Goal: Task Accomplishment & Management: Complete application form

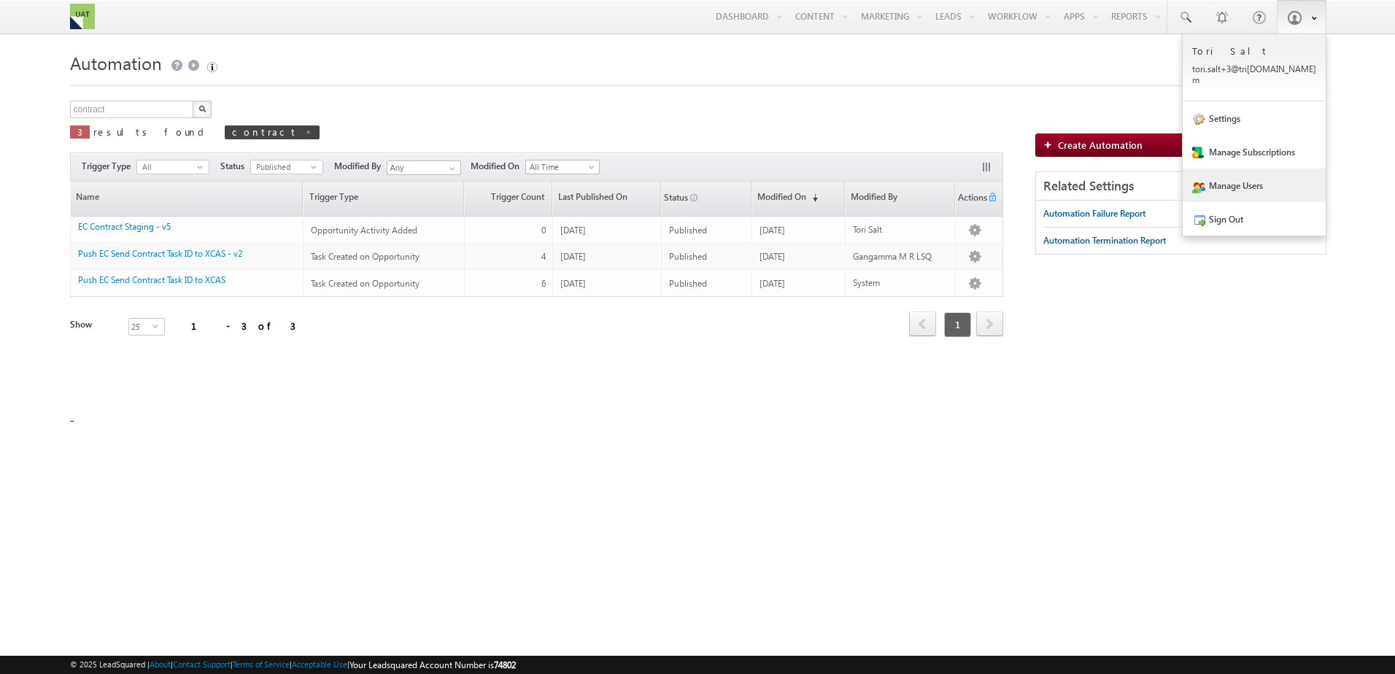
click at [1242, 175] on link "Manage Users" at bounding box center [1254, 186] width 143 height 34
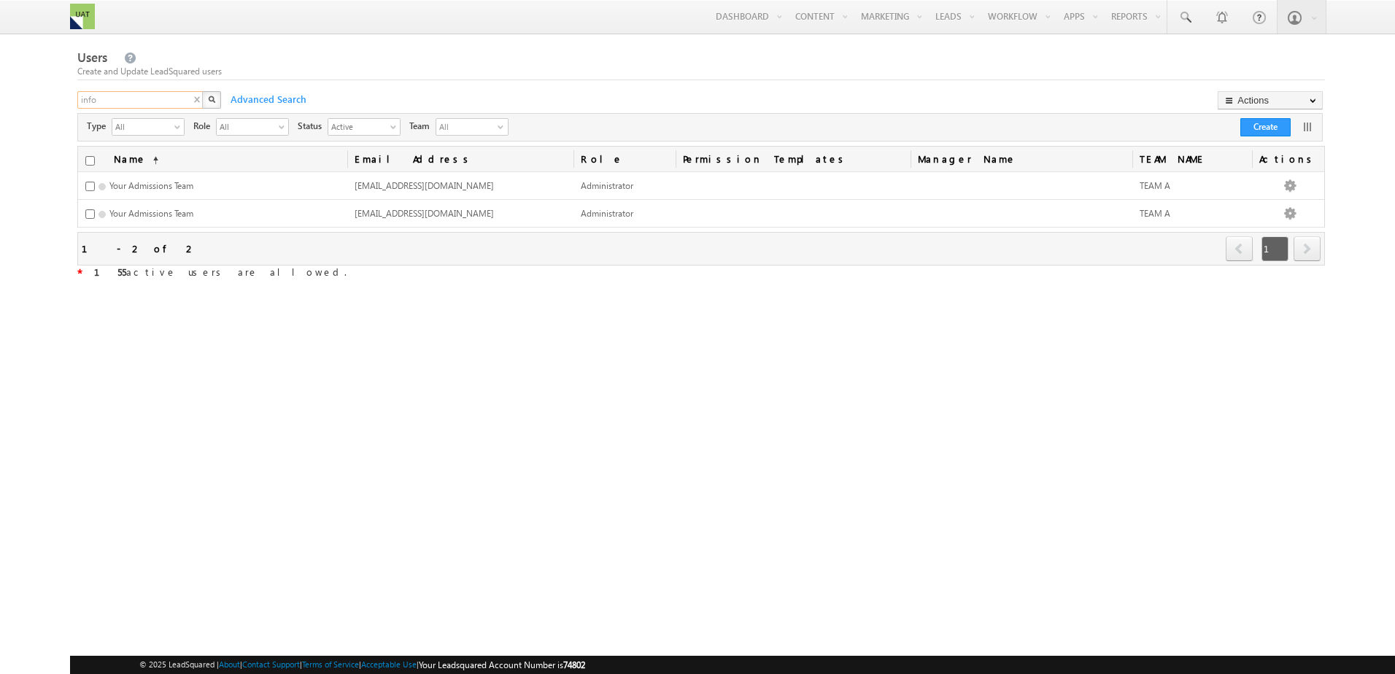
click at [133, 101] on input "info" at bounding box center [140, 100] width 127 height 18
type input "[PERSON_NAME]"
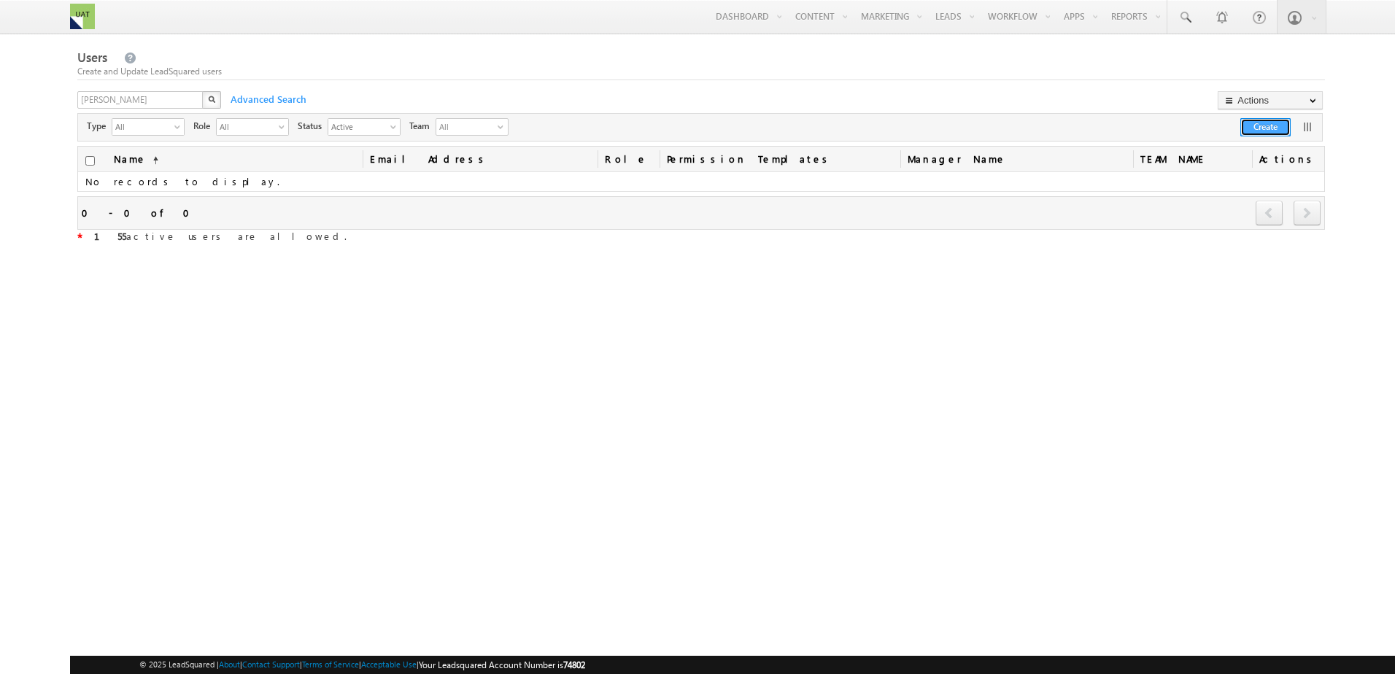
click at [1262, 125] on button "Create" at bounding box center [1265, 127] width 50 height 18
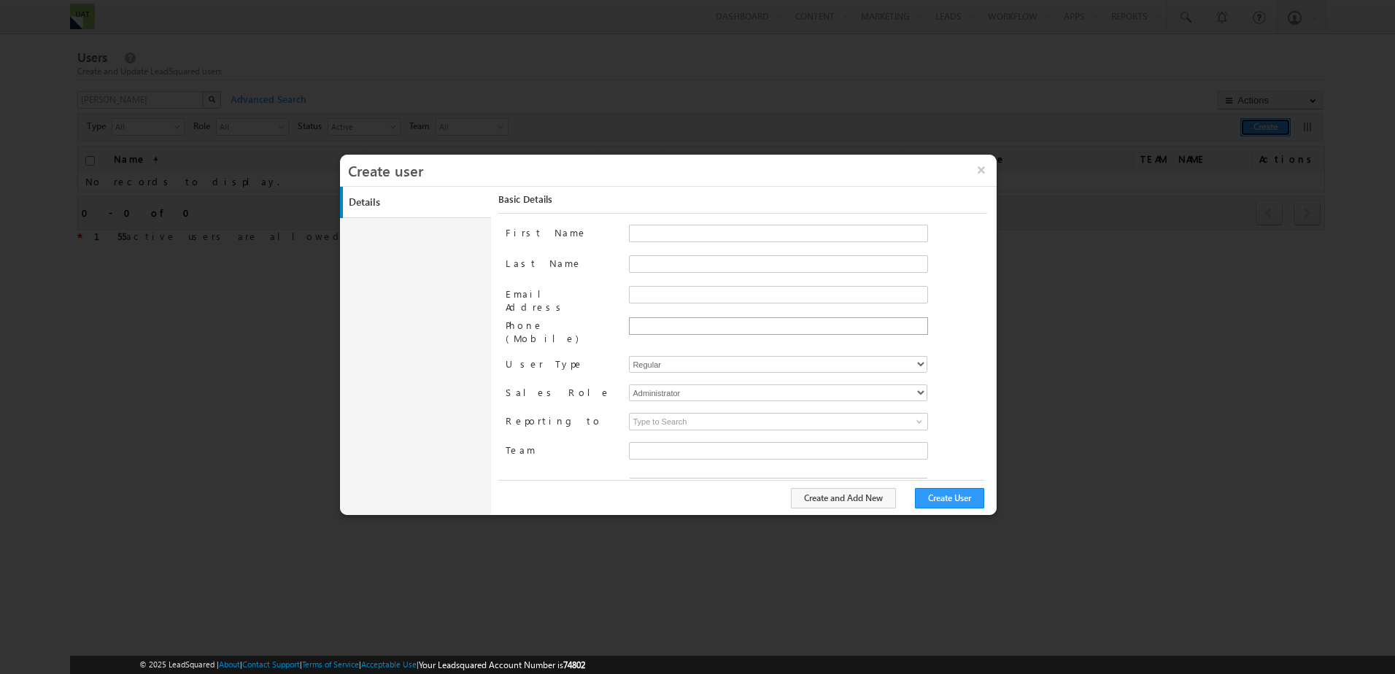
type input "b01cb761-7a0a-11ee-b523-12ccdbbfc88b"
click at [659, 229] on input "First Name" at bounding box center [778, 234] width 299 height 18
type input "[PERSON_NAME]"
click at [665, 299] on input "Email Address" at bounding box center [778, 295] width 299 height 18
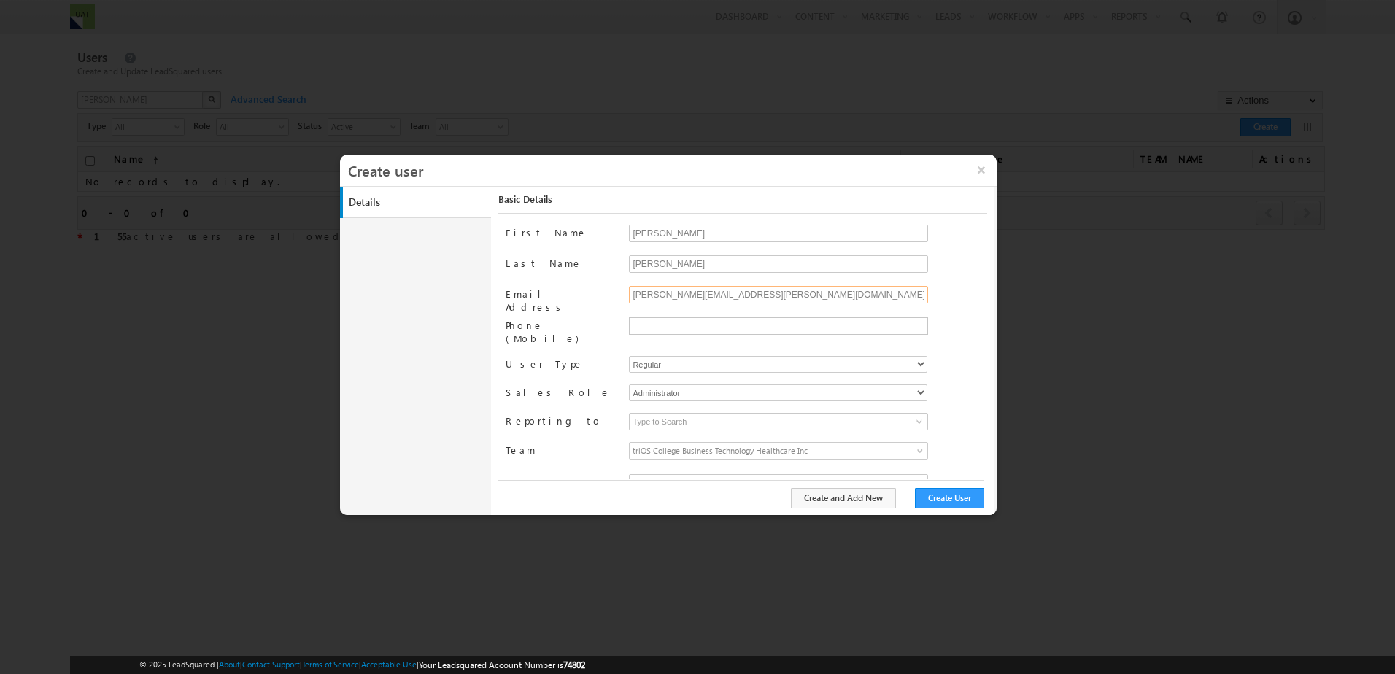
drag, startPoint x: 812, startPoint y: 294, endPoint x: 517, endPoint y: 295, distance: 294.8
click at [517, 295] on div "Email Address [PERSON_NAME][EMAIL_ADDRESS][PERSON_NAME][DOMAIN_NAME]" at bounding box center [746, 301] width 481 height 31
paste input "text"
click at [692, 294] on input "[PERSON_NAME][EMAIL_ADDRESS][PERSON_NAME][DOMAIN_NAME]" at bounding box center [778, 295] width 299 height 18
type input "[PERSON_NAME][EMAIL_ADDRESS][PERSON_NAME][DOMAIN_NAME]"
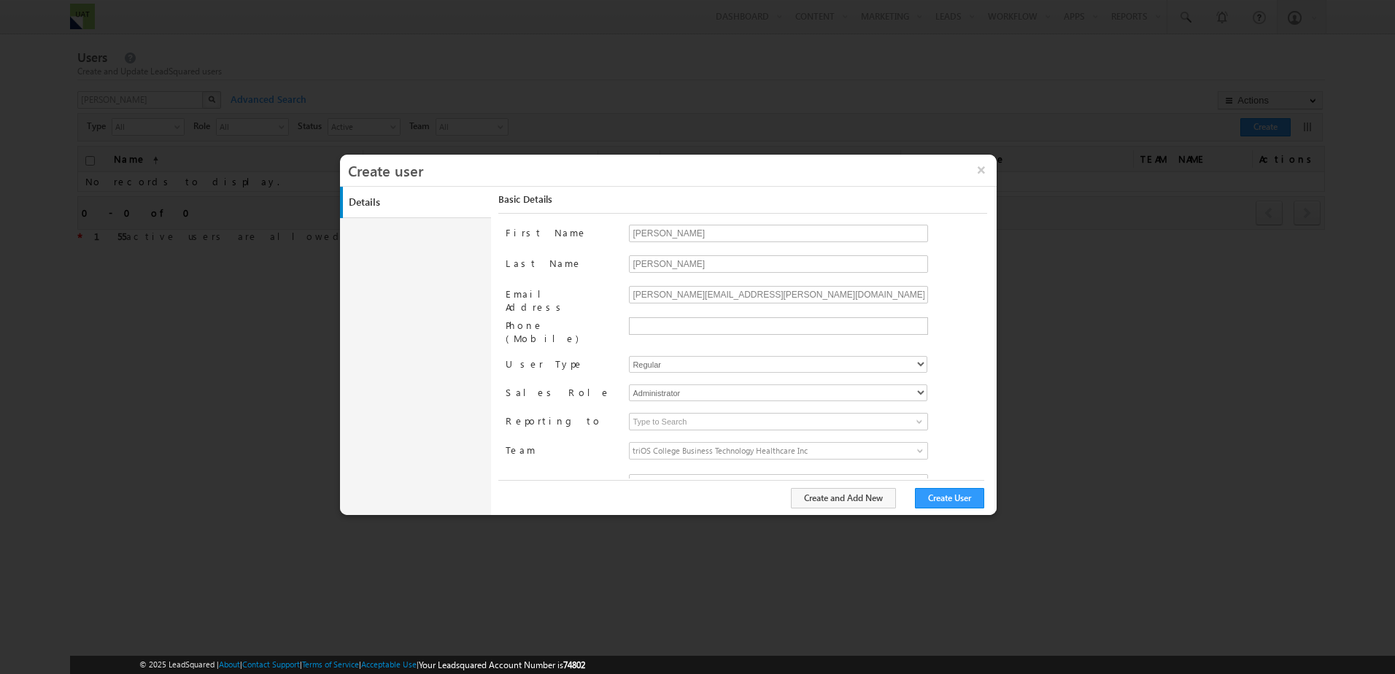
click at [970, 289] on div "[PERSON_NAME][EMAIL_ADDRESS][PERSON_NAME][DOMAIN_NAME]" at bounding box center [807, 301] width 357 height 31
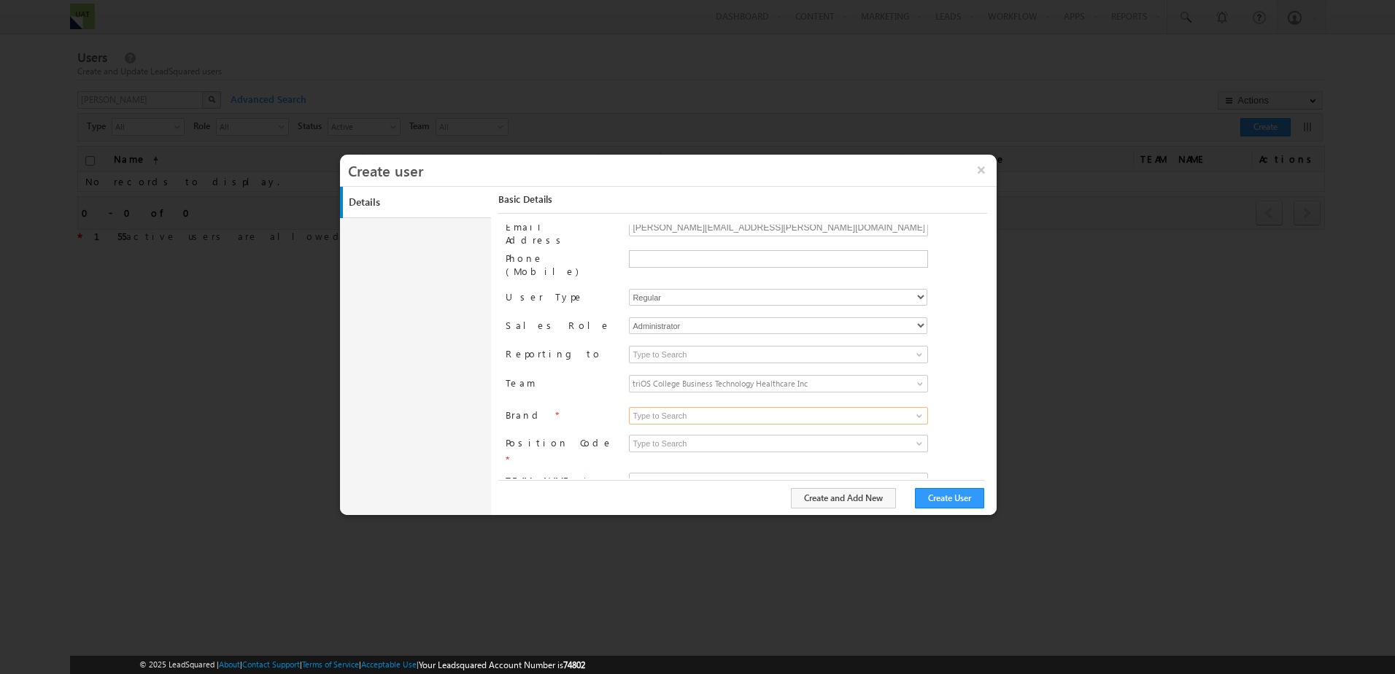
click at [789, 407] on input at bounding box center [778, 416] width 299 height 18
click at [908, 409] on link at bounding box center [917, 416] width 18 height 15
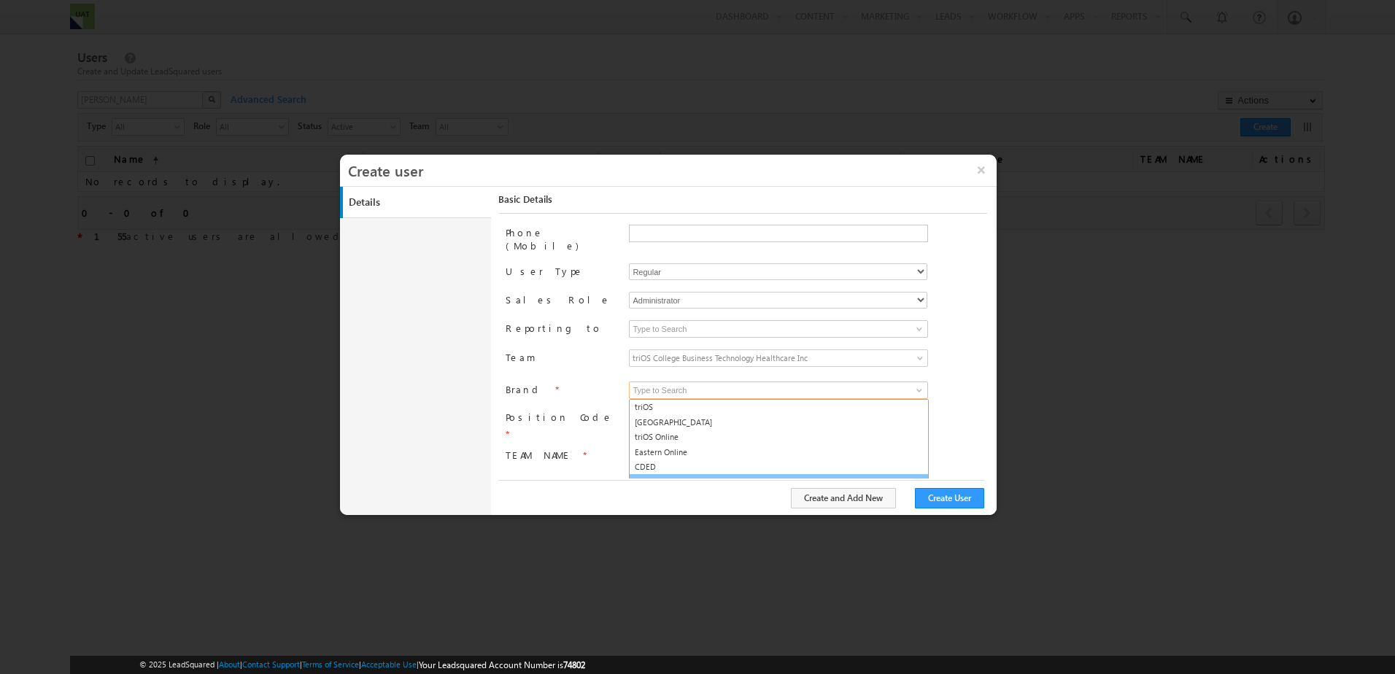
click at [641, 476] on link "All" at bounding box center [779, 482] width 300 height 17
type input "All"
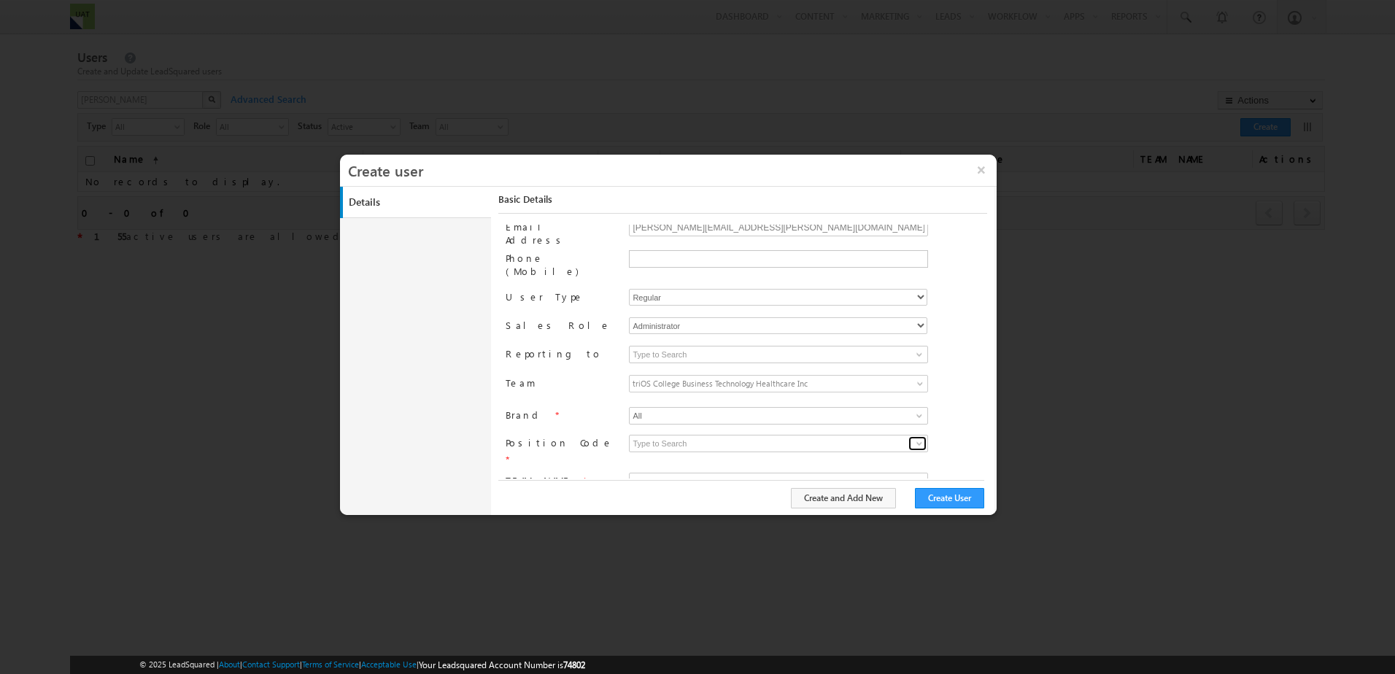
click at [919, 438] on span at bounding box center [919, 444] width 12 height 12
type input "n"
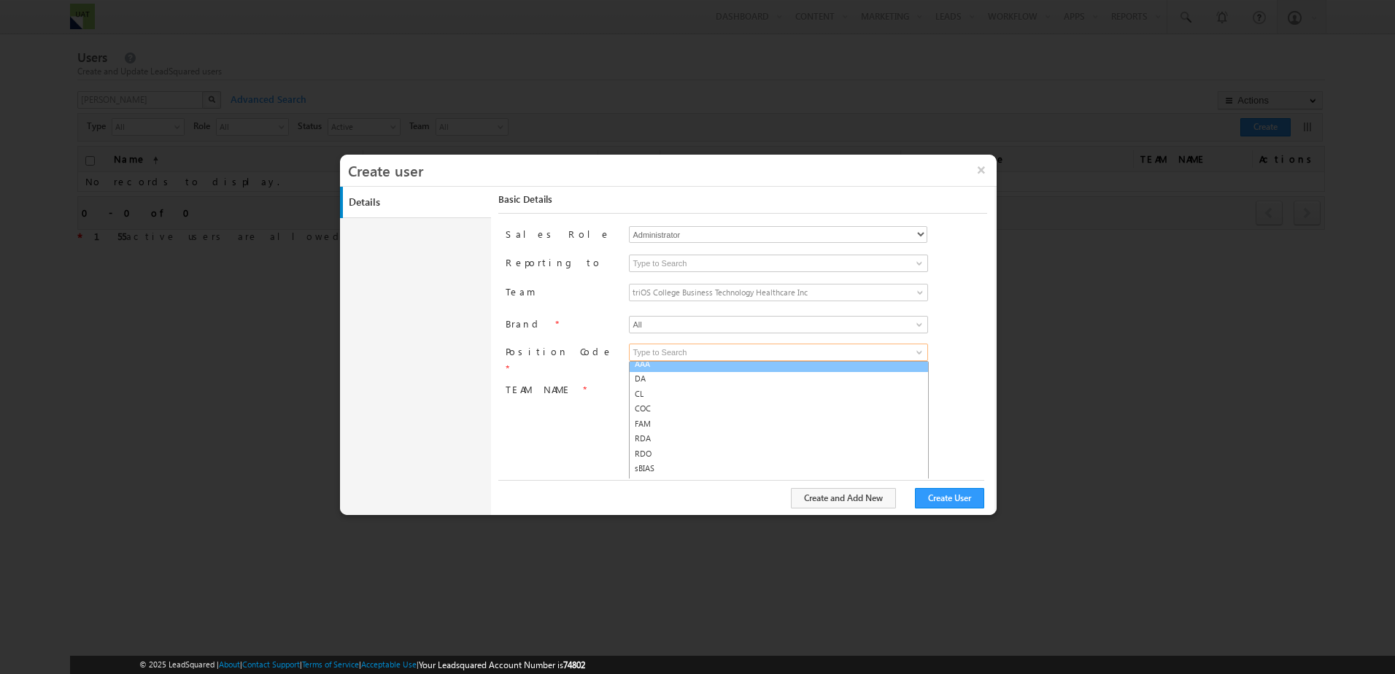
scroll to position [73, 0]
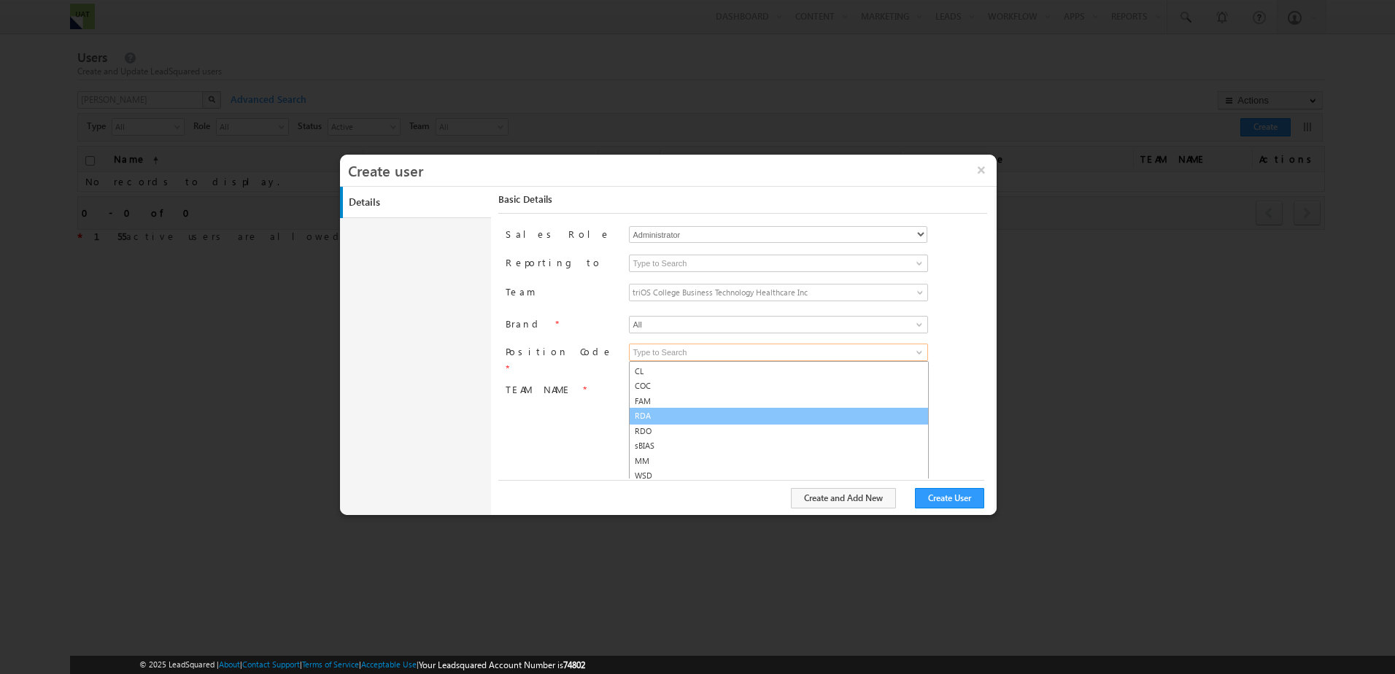
click at [738, 408] on link "RDA" at bounding box center [779, 416] width 300 height 17
type input "RDA"
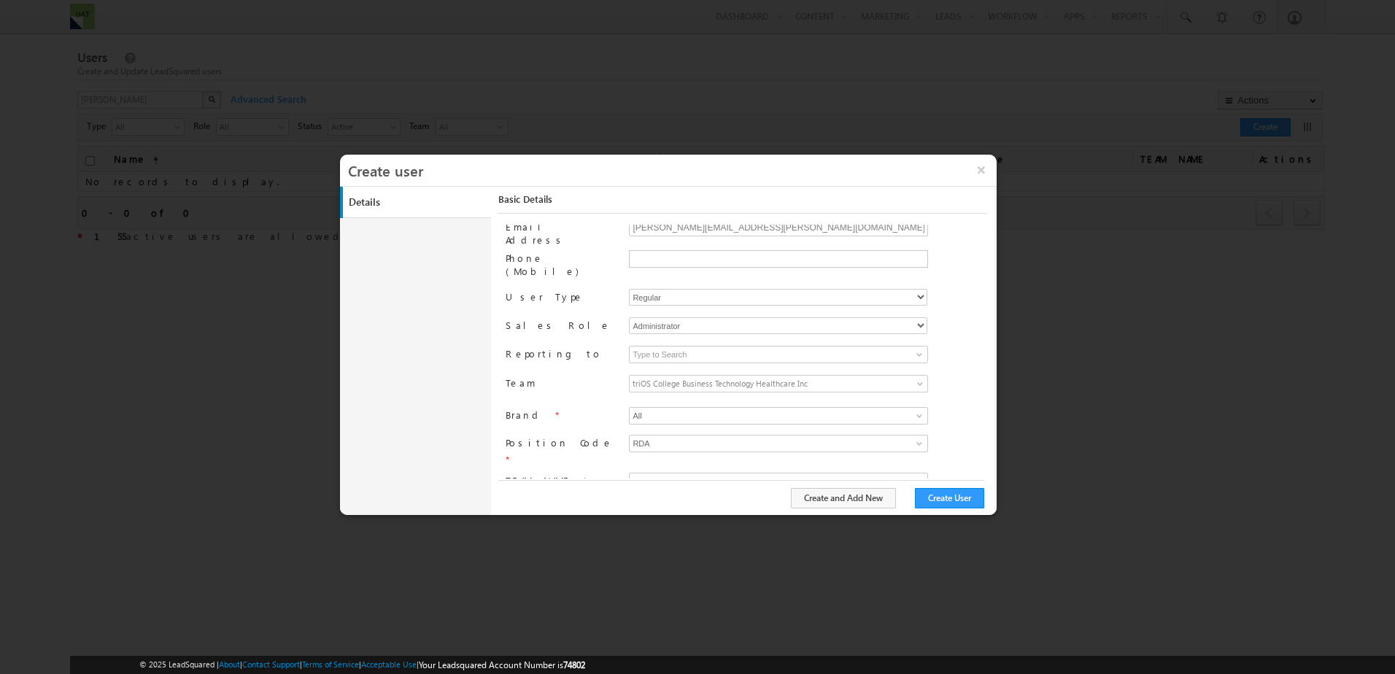
click at [943, 407] on div "triOS Eastern College triOS Online Eastern Online CDED All All 6 results are av…" at bounding box center [807, 417] width 357 height 20
click at [840, 473] on input at bounding box center [778, 482] width 299 height 18
click at [919, 476] on span at bounding box center [919, 482] width 12 height 12
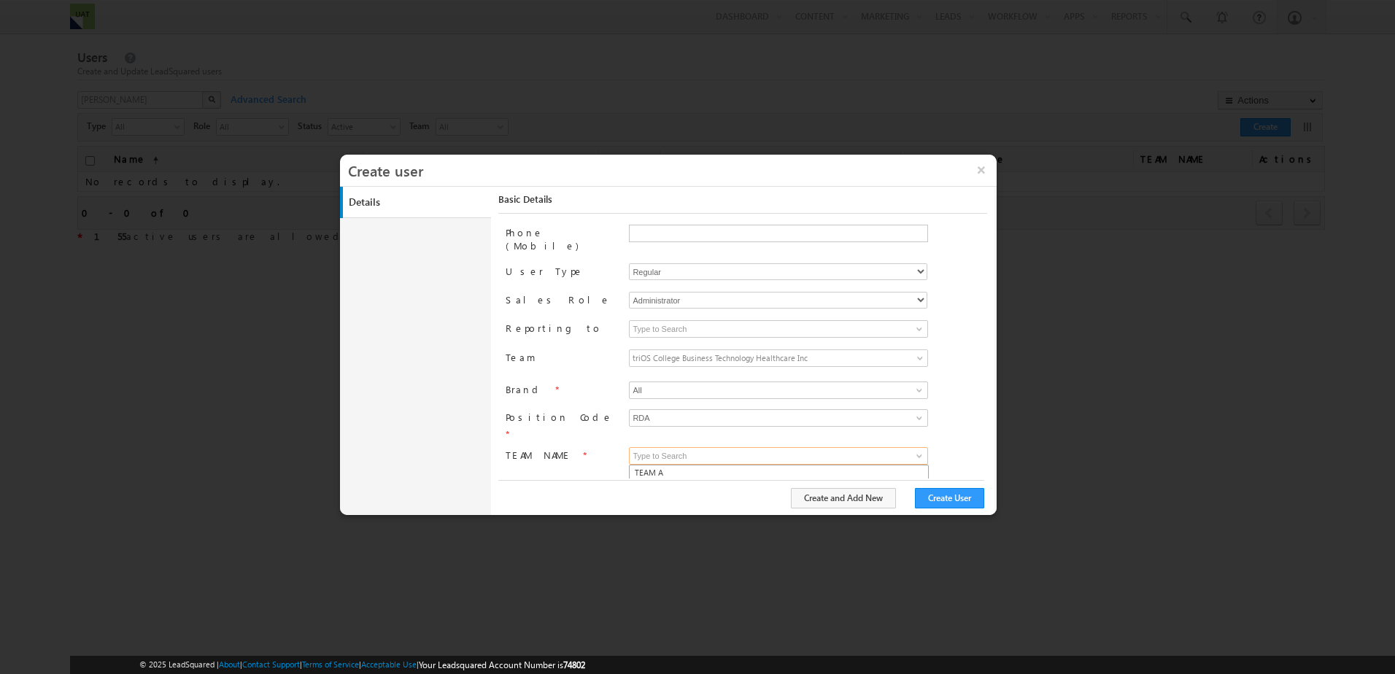
scroll to position [134, 0]
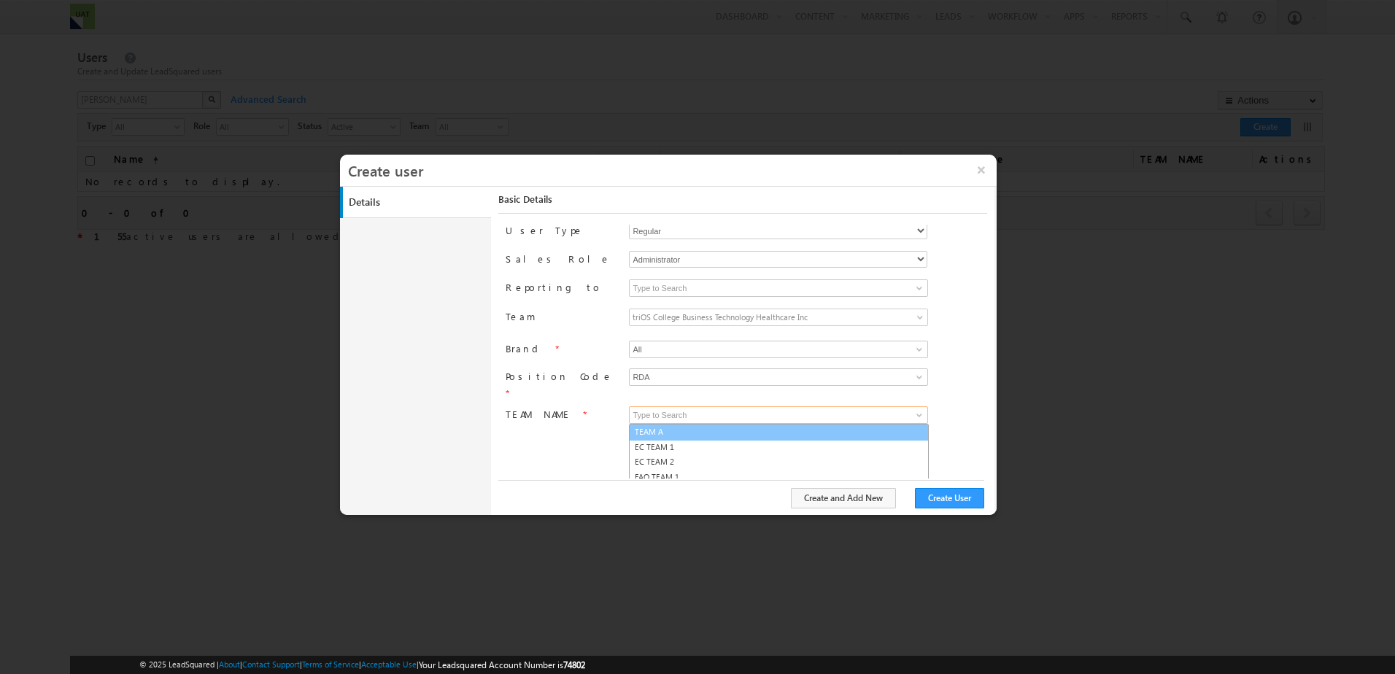
click at [697, 424] on link "TEAM A" at bounding box center [779, 432] width 300 height 17
type input "TEAM A"
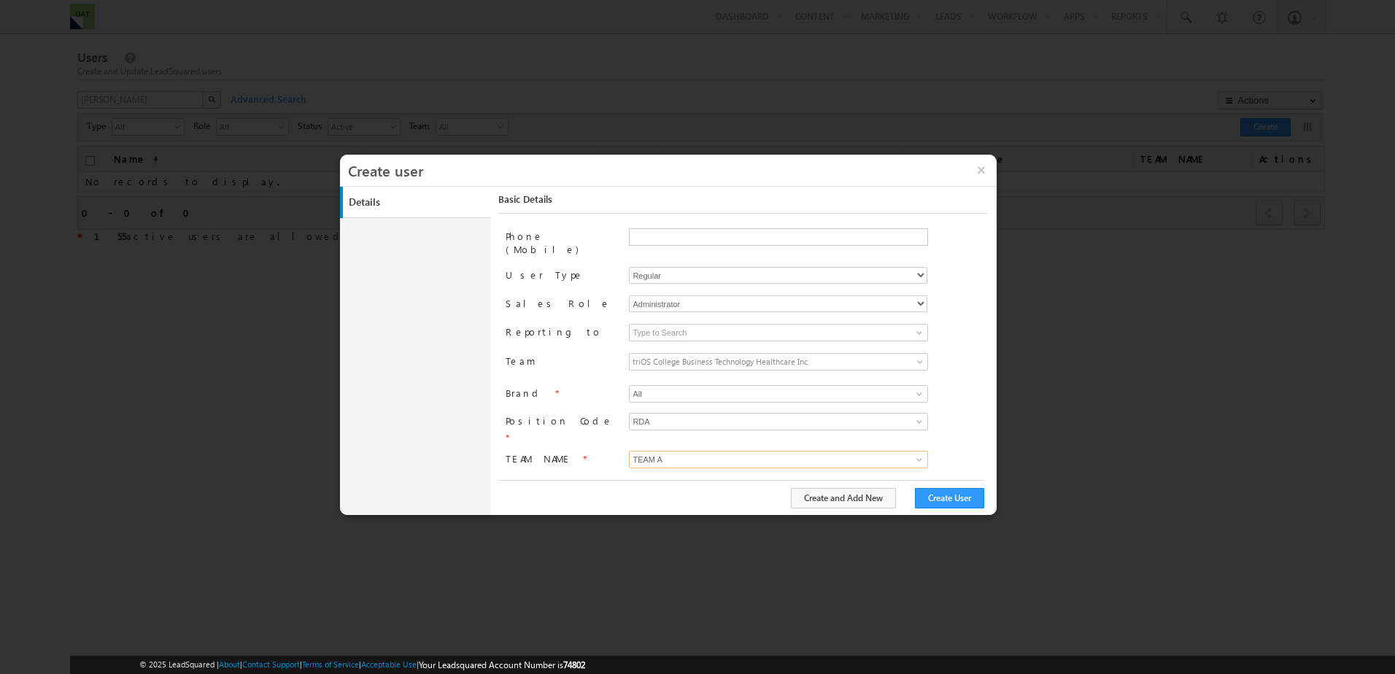
scroll to position [67, 0]
click at [938, 496] on button "Create User" at bounding box center [949, 498] width 69 height 20
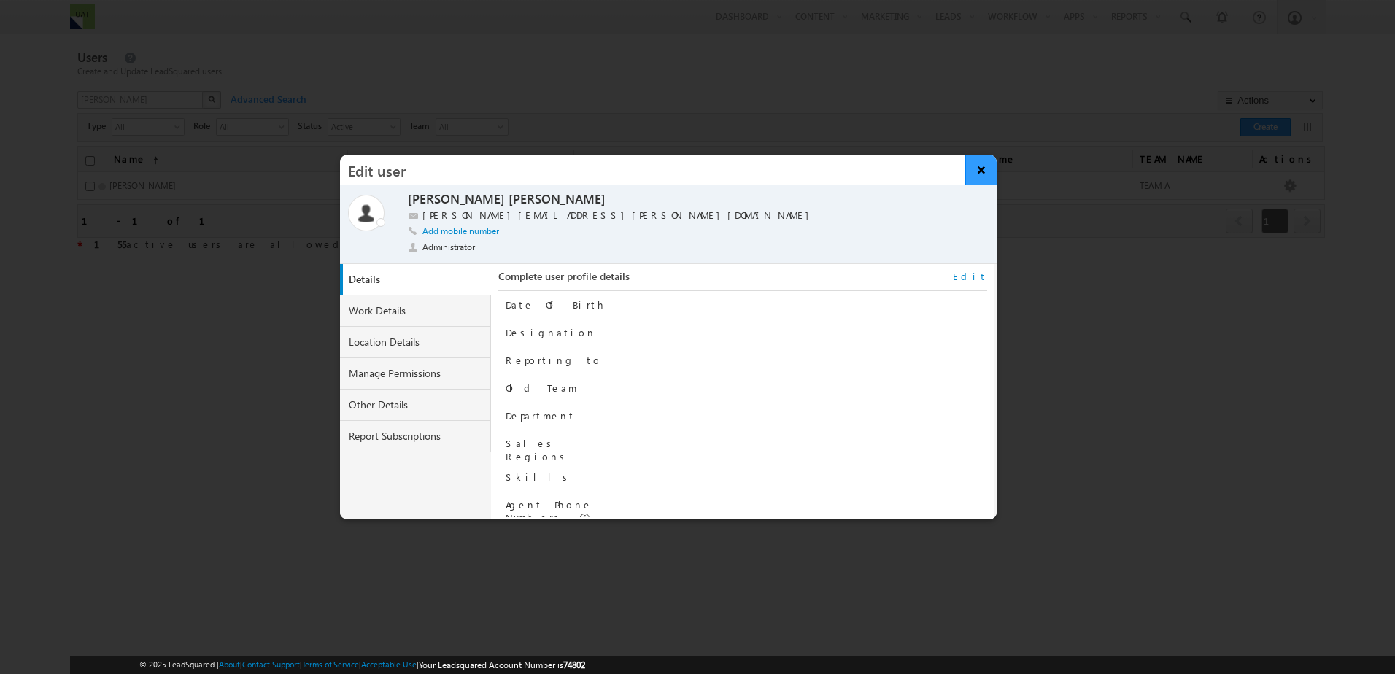
click at [978, 173] on button "×" at bounding box center [980, 170] width 31 height 31
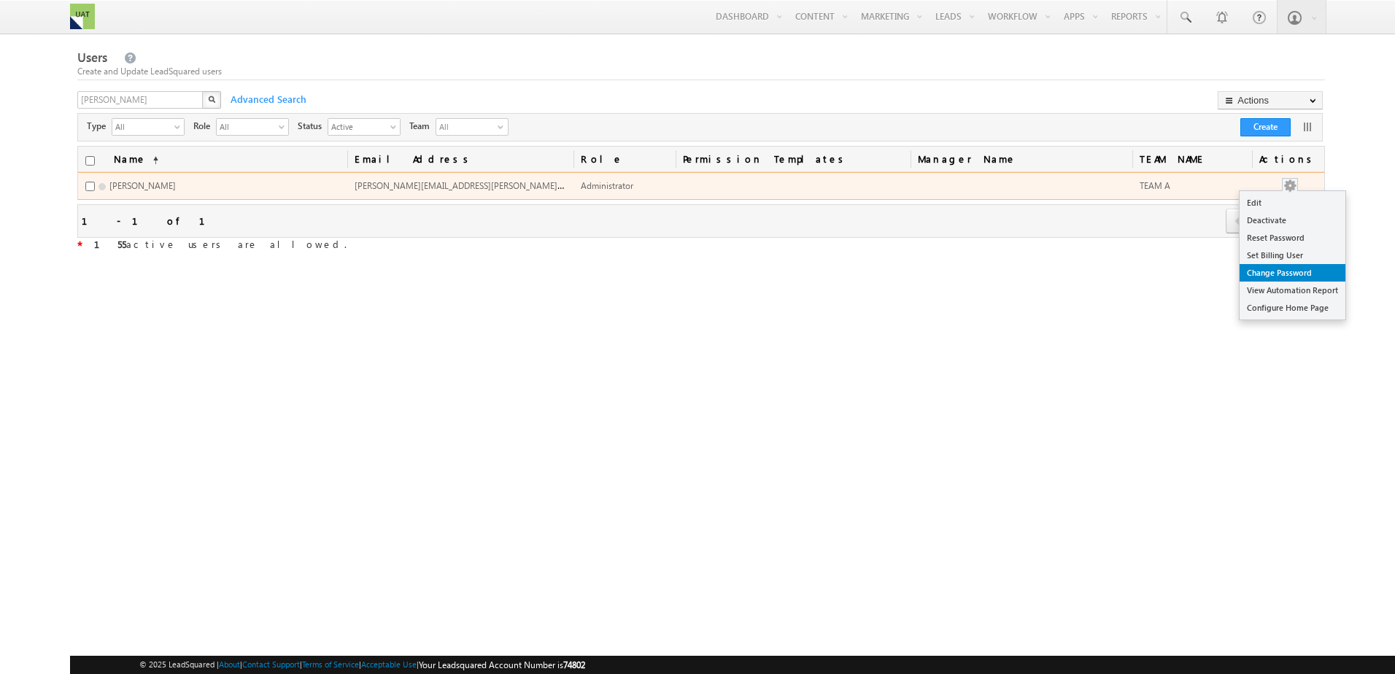
click at [1307, 278] on link "Change Password" at bounding box center [1293, 273] width 106 height 18
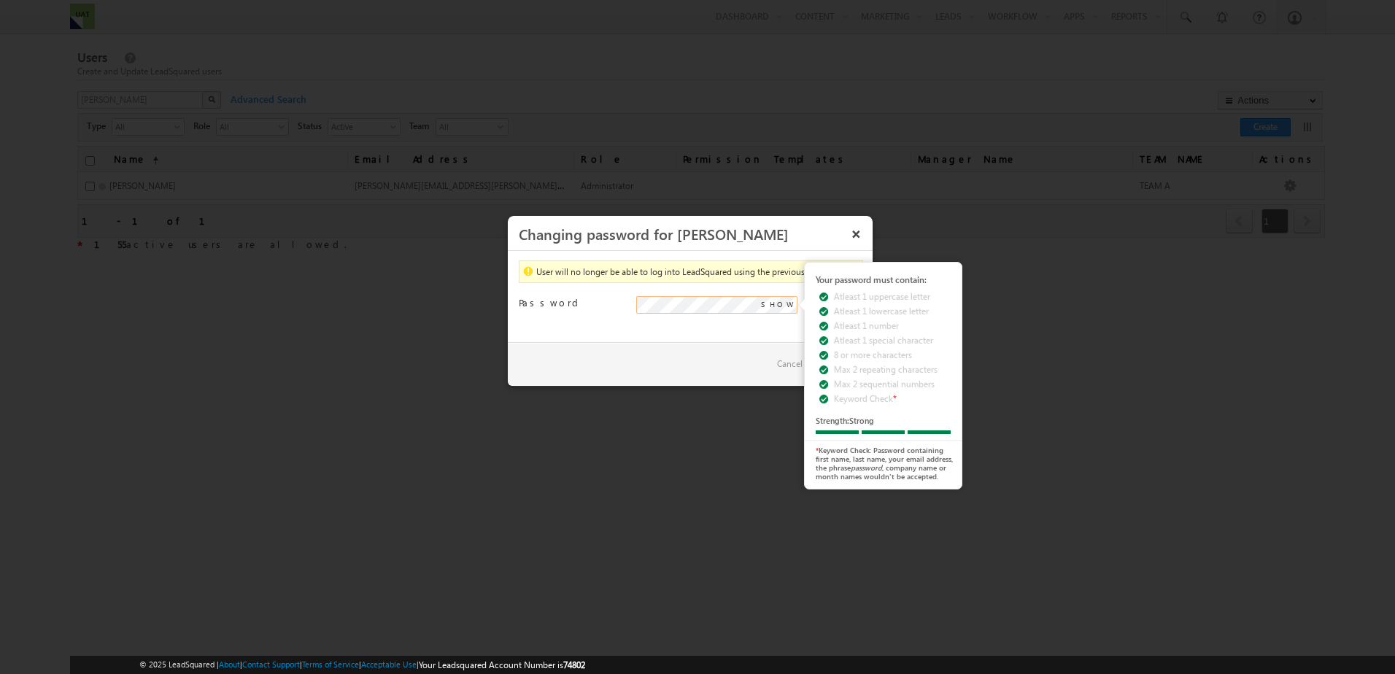
click at [541, 305] on div "Password Please provide a password. SHOW Your password must contain: Atleast 1 …" at bounding box center [690, 311] width 343 height 31
click at [584, 323] on div "Password Please provide a password. SHOW Your password must contain: Atleast 1 …" at bounding box center [690, 311] width 343 height 31
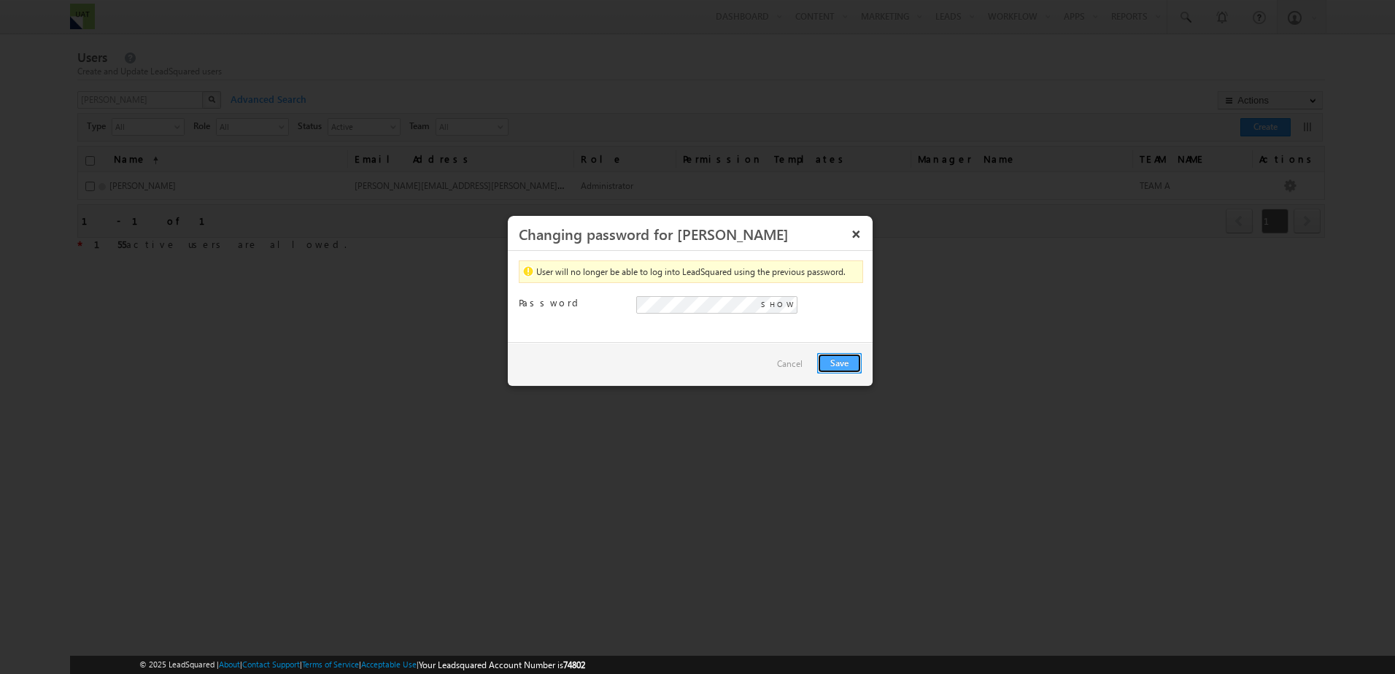
click at [839, 360] on button "Save" at bounding box center [839, 363] width 45 height 20
